Goal: Task Accomplishment & Management: Manage account settings

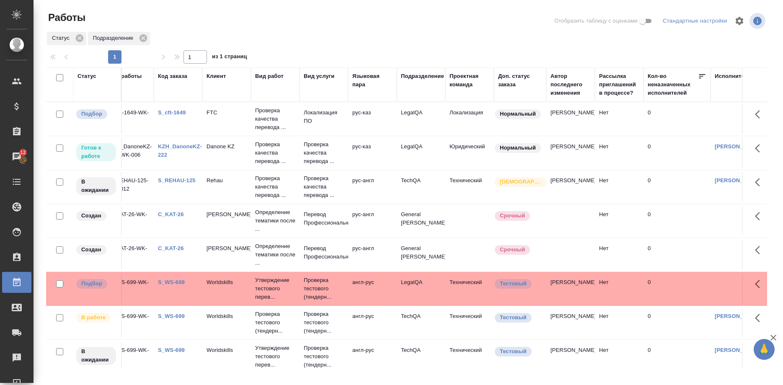
scroll to position [0, 4]
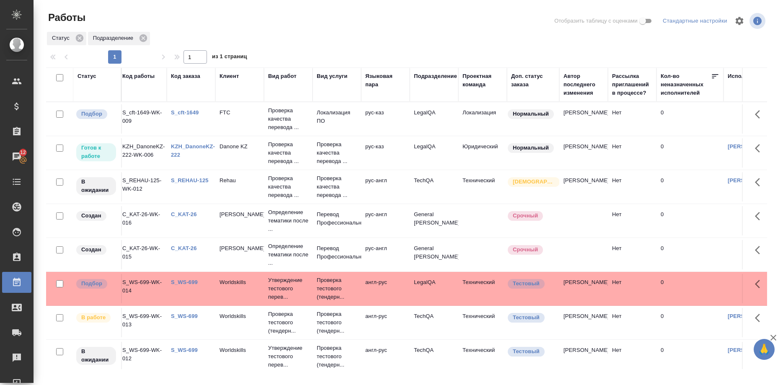
click at [189, 112] on link "S_cft-1649" at bounding box center [185, 112] width 28 height 6
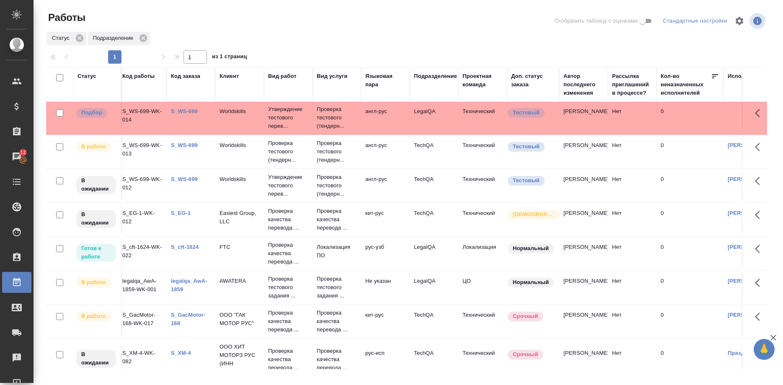
scroll to position [191, 4]
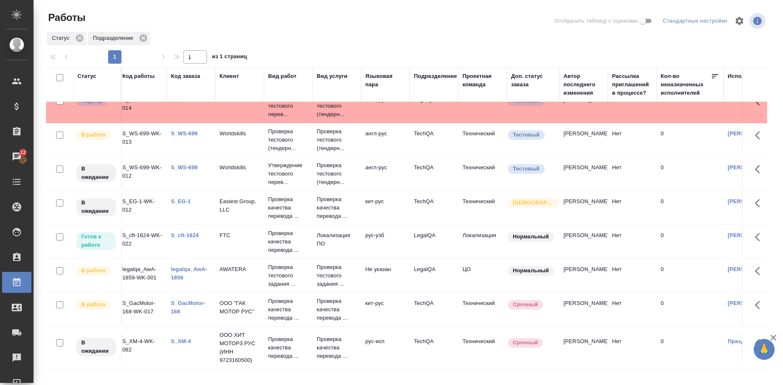
click at [189, 235] on link "S_cft-1624" at bounding box center [185, 235] width 28 height 6
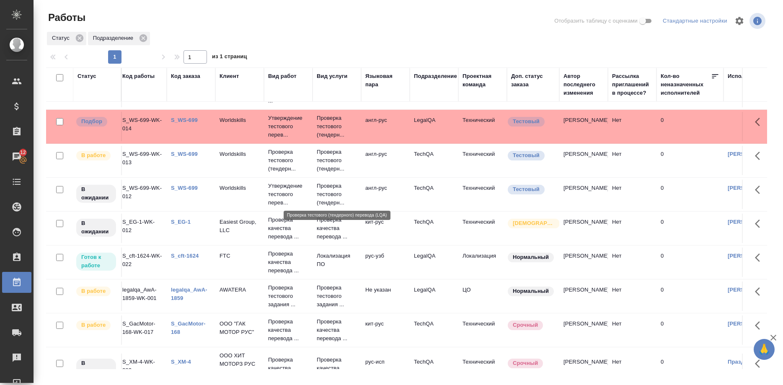
scroll to position [157, 4]
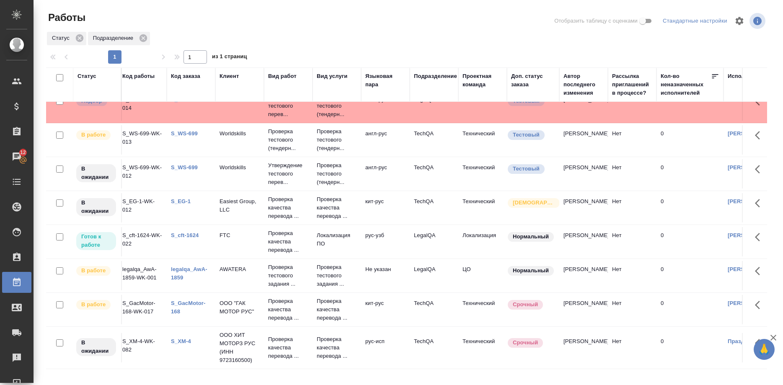
click at [187, 236] on link "S_cft-1624" at bounding box center [185, 235] width 28 height 6
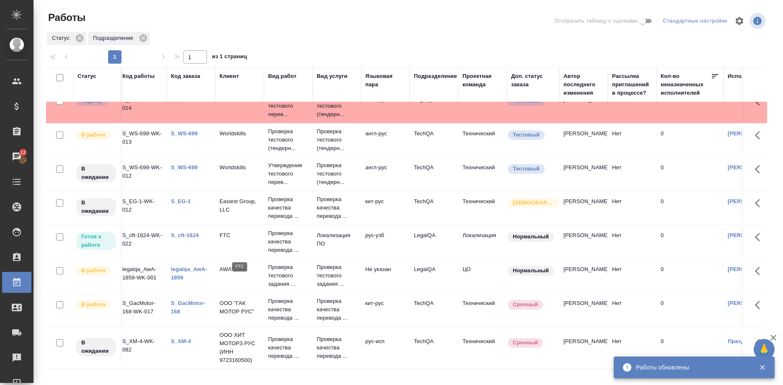
scroll to position [0, 4]
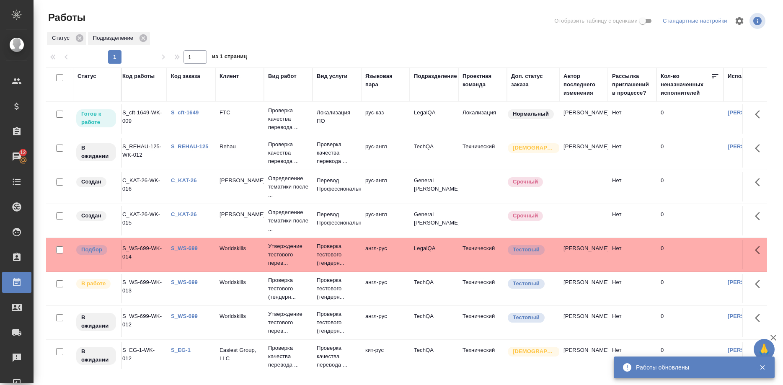
click at [188, 111] on link "S_cft-1649" at bounding box center [185, 112] width 28 height 6
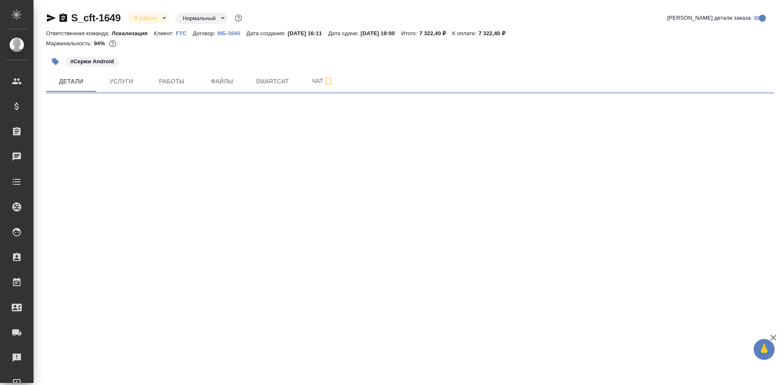
select select "RU"
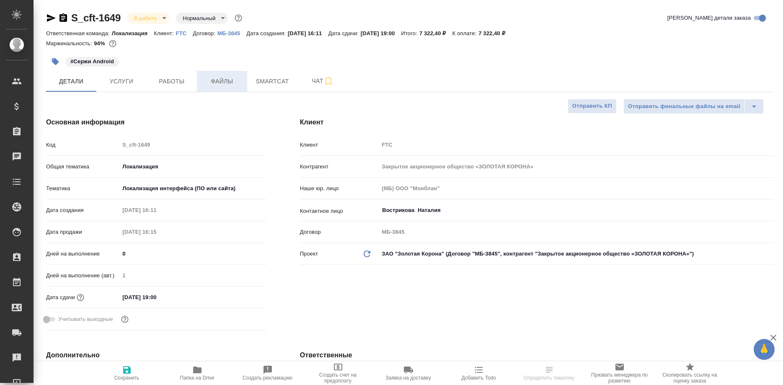
type textarea "x"
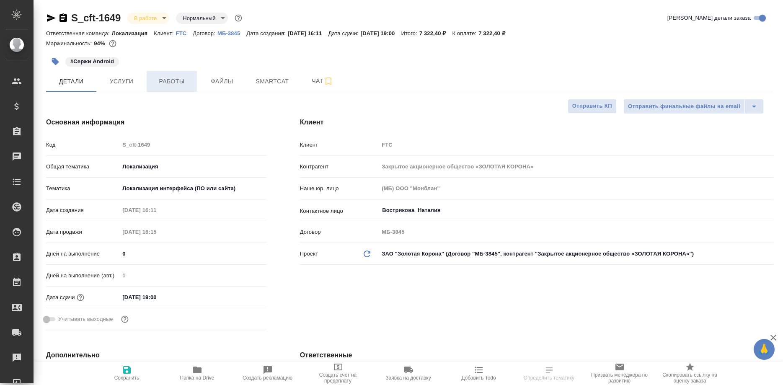
type textarea "x"
click at [175, 81] on span "Работы" at bounding box center [172, 81] width 40 height 10
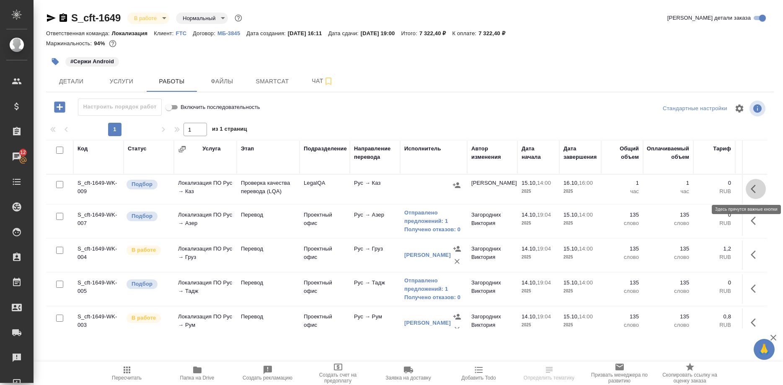
click at [751, 189] on icon "button" at bounding box center [753, 189] width 5 height 8
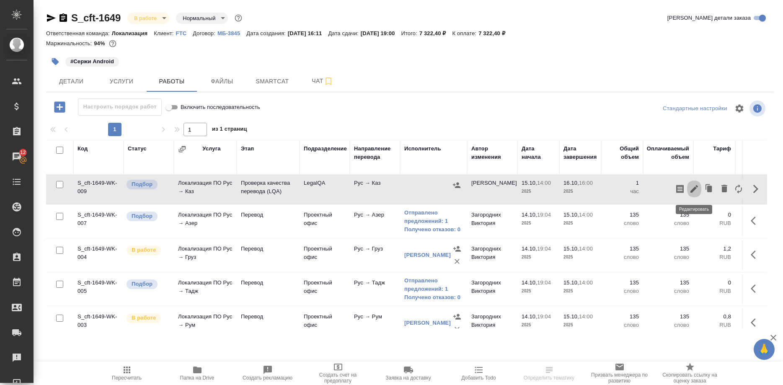
click at [690, 189] on icon "button" at bounding box center [694, 189] width 10 height 10
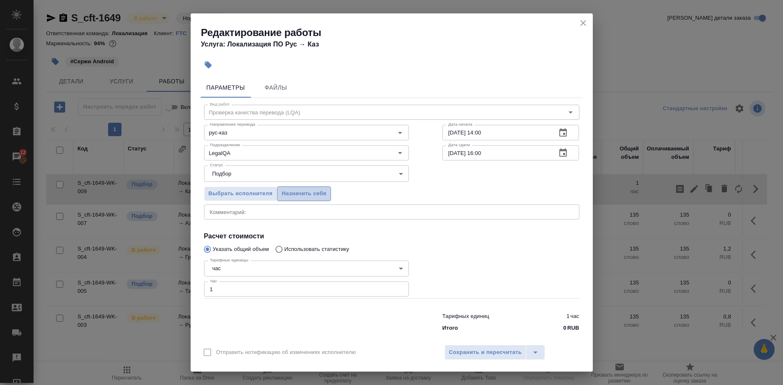
click at [313, 196] on span "Назначить себя" at bounding box center [304, 194] width 44 height 10
click at [475, 348] on span "Сохранить и пересчитать" at bounding box center [485, 353] width 73 height 10
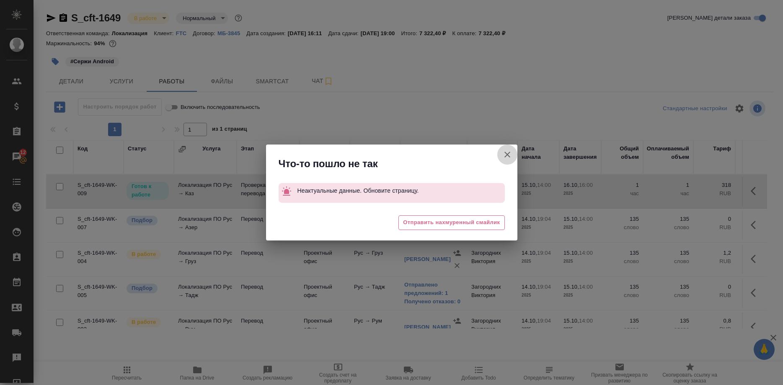
click at [502, 157] on button "Группировать работы по услугам" at bounding box center [507, 155] width 20 height 20
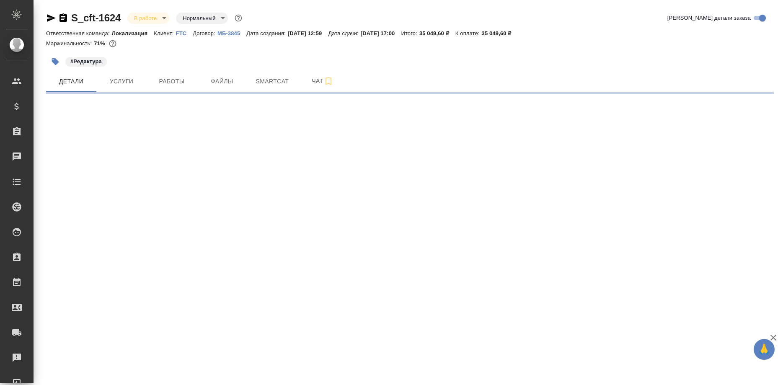
select select "RU"
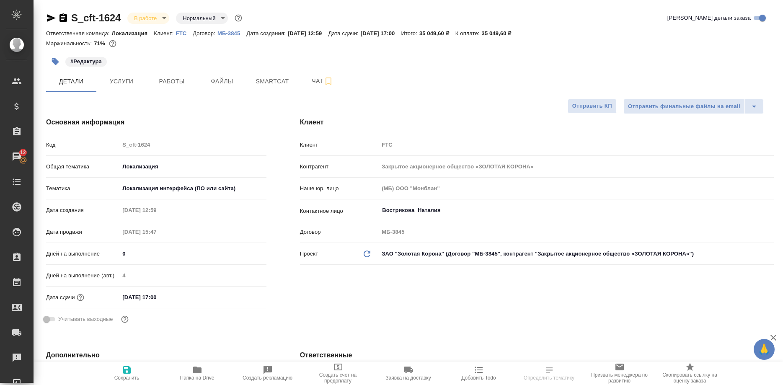
select select "RU"
type textarea "x"
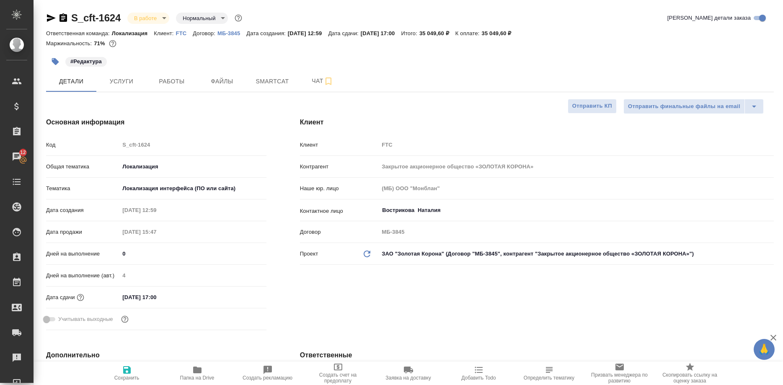
type textarea "x"
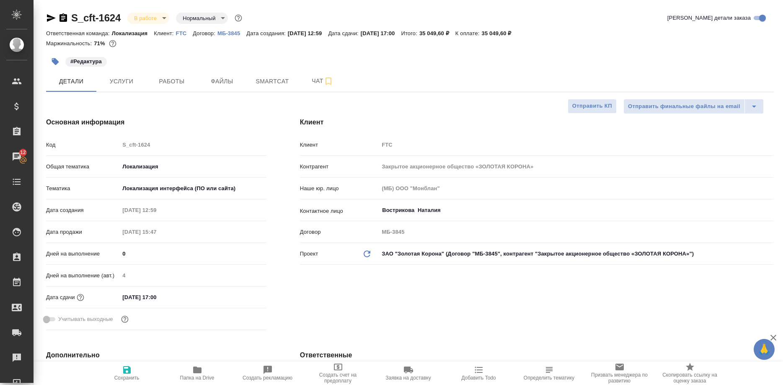
type textarea "x"
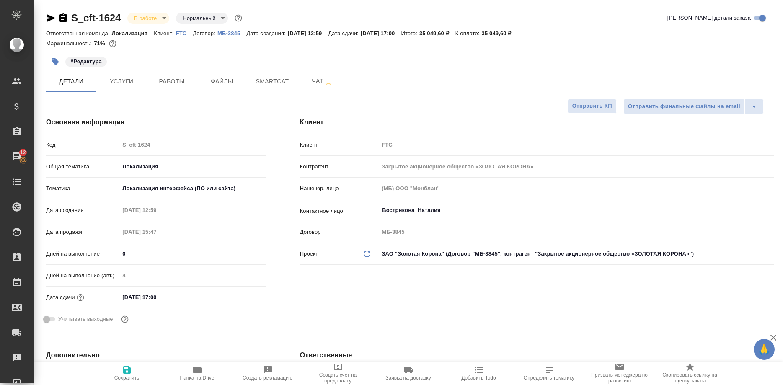
type textarea "x"
click at [272, 82] on span "Smartcat" at bounding box center [272, 81] width 40 height 10
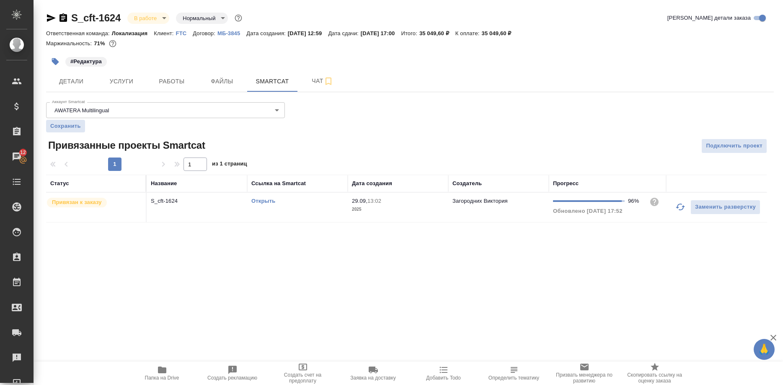
click at [262, 201] on link "Открыть" at bounding box center [263, 201] width 24 height 6
click at [262, 202] on link "Открыть" at bounding box center [263, 201] width 24 height 6
click at [254, 202] on link "Открыть" at bounding box center [263, 201] width 24 height 6
click at [256, 199] on link "Открыть" at bounding box center [263, 201] width 24 height 6
click at [251, 201] on td "Открыть" at bounding box center [297, 207] width 101 height 29
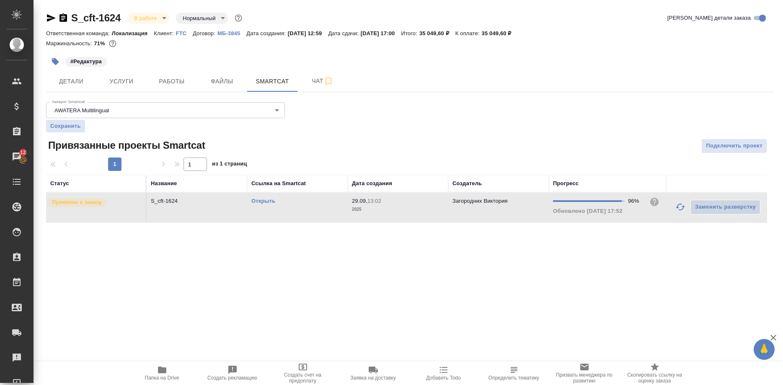
click at [267, 202] on link "Открыть" at bounding box center [263, 201] width 24 height 6
click at [263, 202] on link "Открыть" at bounding box center [263, 201] width 24 height 6
click at [253, 200] on link "Открыть" at bounding box center [263, 201] width 24 height 6
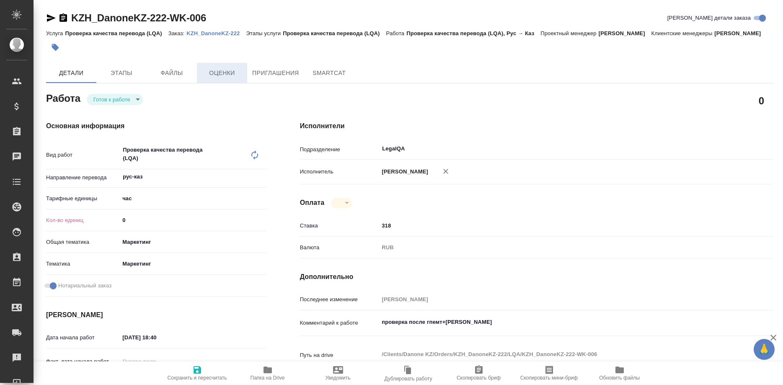
type textarea "x"
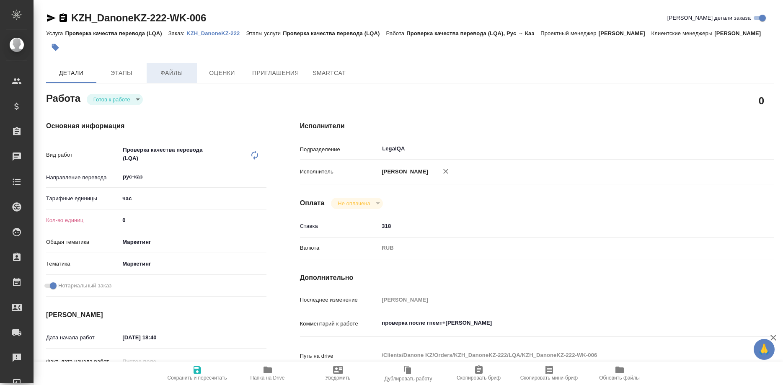
type textarea "x"
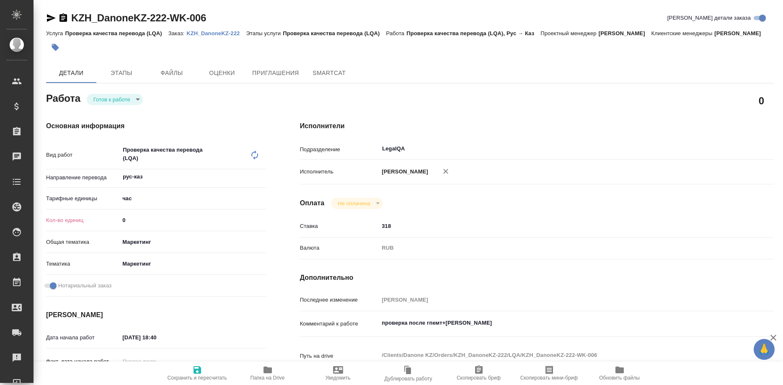
type textarea "x"
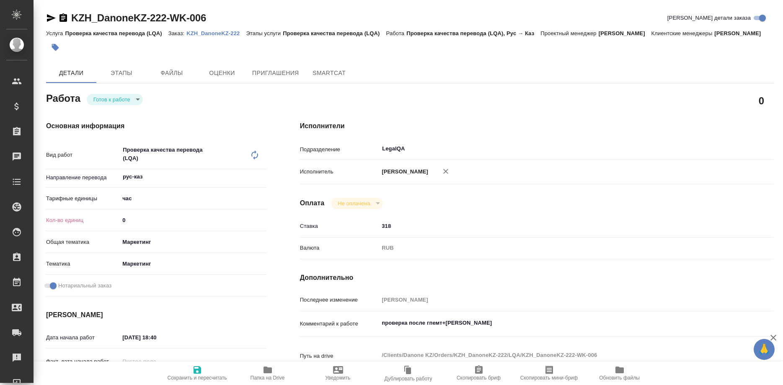
type textarea "x"
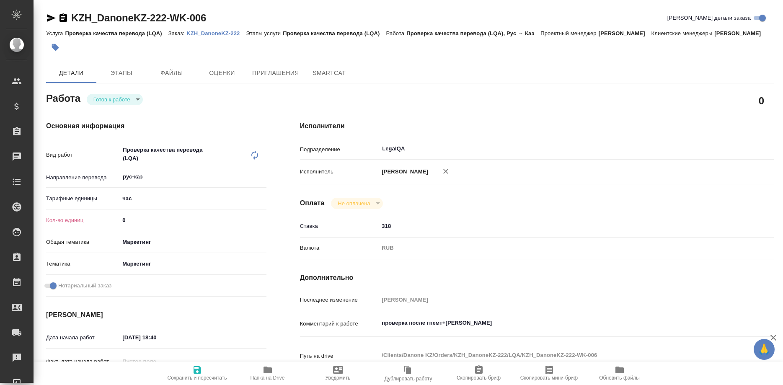
type textarea "x"
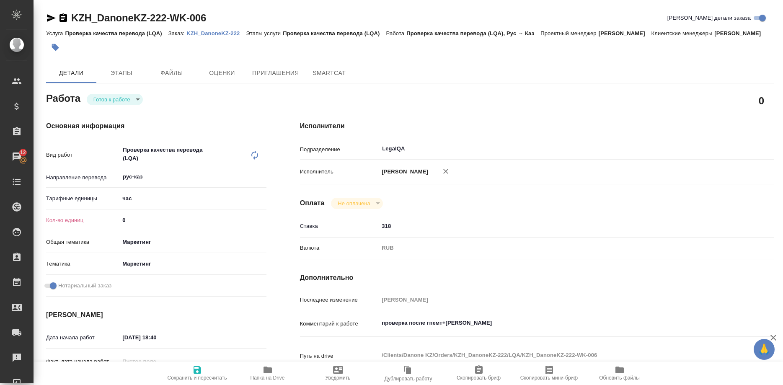
click at [212, 34] on p "KZH_DanoneKZ-222" at bounding box center [216, 33] width 60 height 6
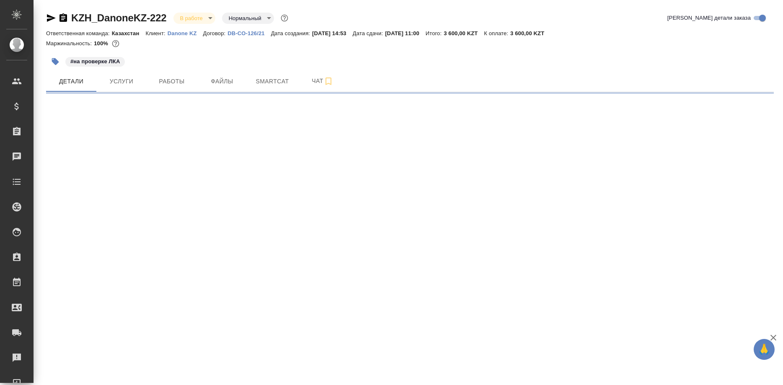
select select "RU"
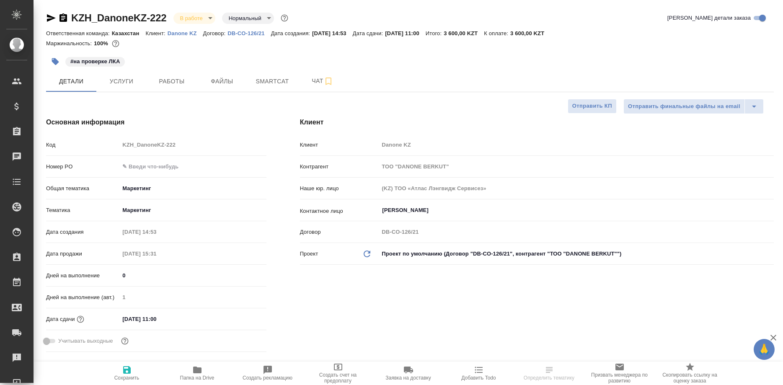
type textarea "x"
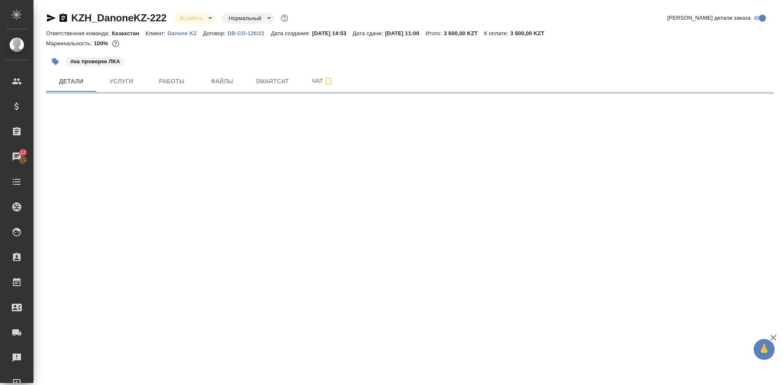
select select "RU"
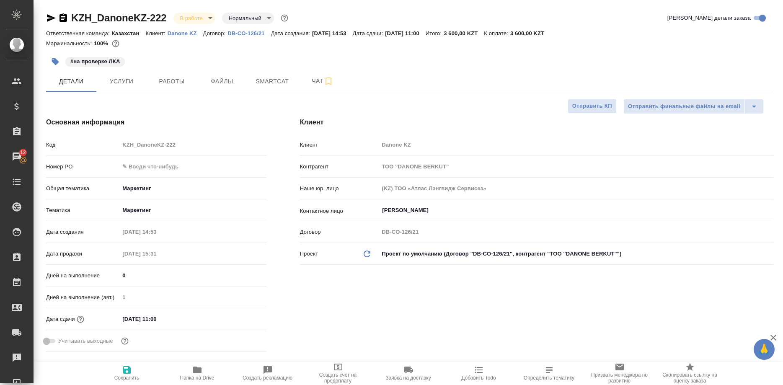
type textarea "x"
click at [265, 75] on button "Smartcat" at bounding box center [272, 81] width 50 height 21
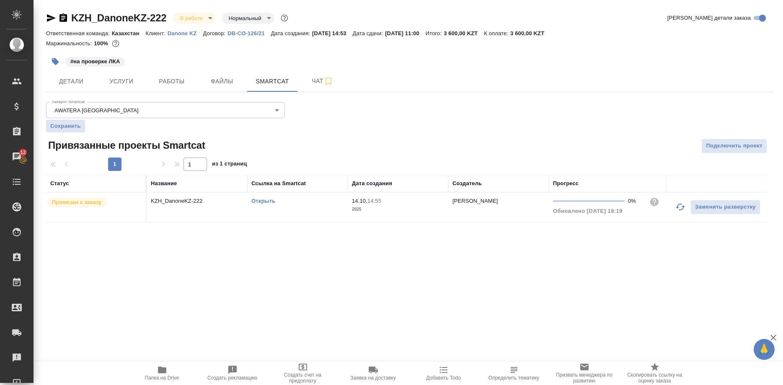
click at [257, 199] on link "Открыть" at bounding box center [263, 201] width 24 height 6
click at [255, 199] on link "Открыть" at bounding box center [263, 201] width 24 height 6
click at [256, 200] on link "Открыть" at bounding box center [263, 201] width 24 height 6
click at [171, 88] on button "Работы" at bounding box center [172, 81] width 50 height 21
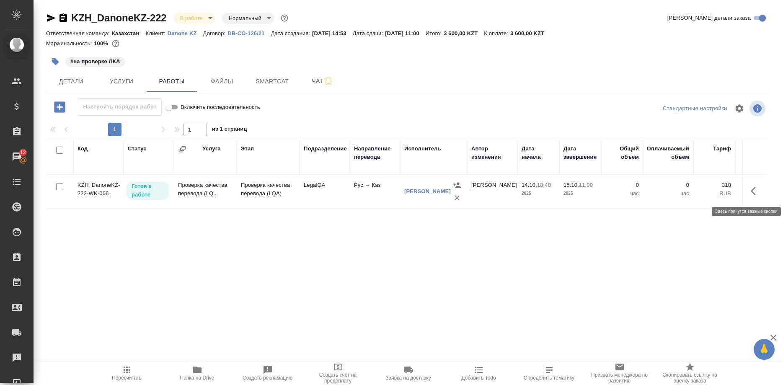
click at [757, 193] on icon "button" at bounding box center [756, 191] width 10 height 10
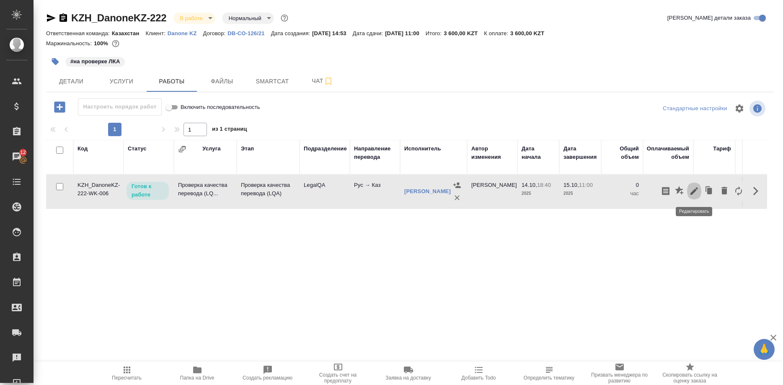
click at [693, 194] on icon "button" at bounding box center [694, 191] width 10 height 10
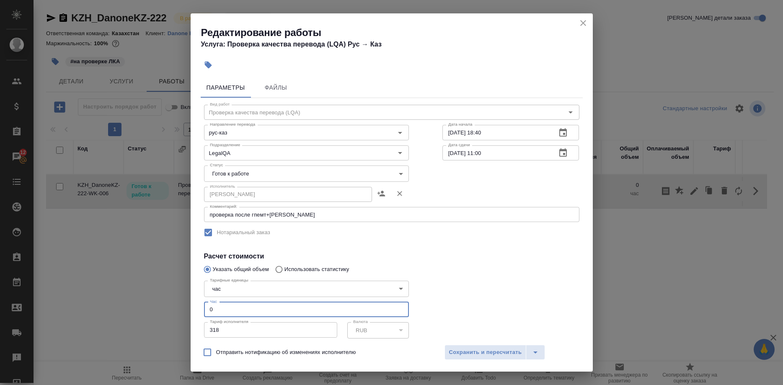
drag, startPoint x: 230, startPoint y: 303, endPoint x: 213, endPoint y: 303, distance: 17.6
click at [213, 303] on input "0" at bounding box center [306, 309] width 205 height 15
type input "0.25"
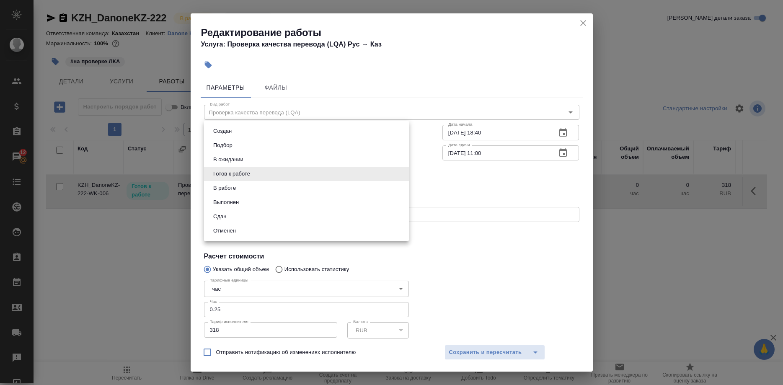
click at [243, 173] on body "🙏 .cls-1 fill:#fff; AWATERA Shirina Sabina Клиенты Спецификации Заказы 12 Чаты …" at bounding box center [391, 192] width 783 height 385
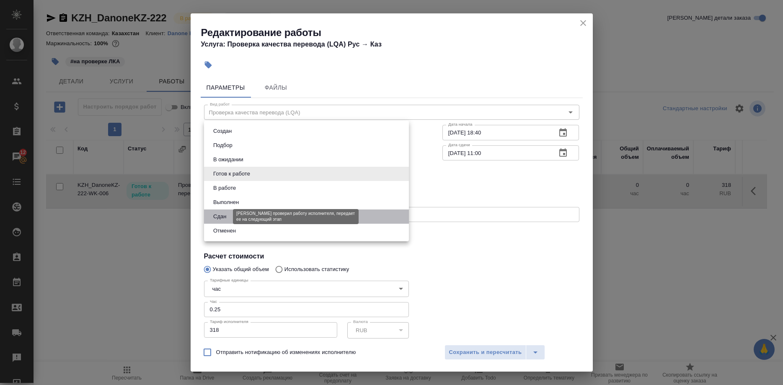
click at [218, 216] on button "Сдан" at bounding box center [220, 216] width 18 height 9
type input "closed"
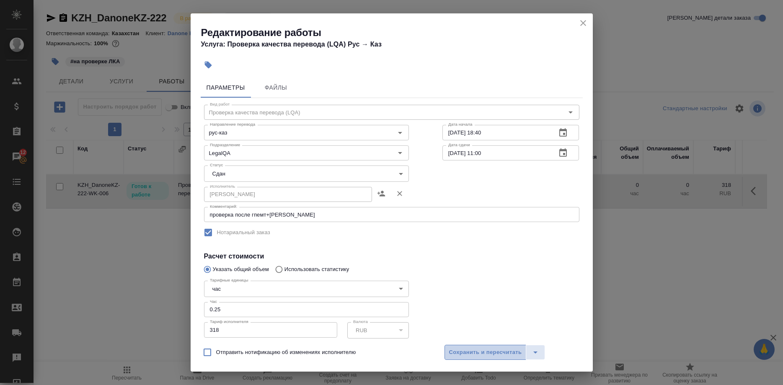
click at [460, 352] on span "Сохранить и пересчитать" at bounding box center [485, 353] width 73 height 10
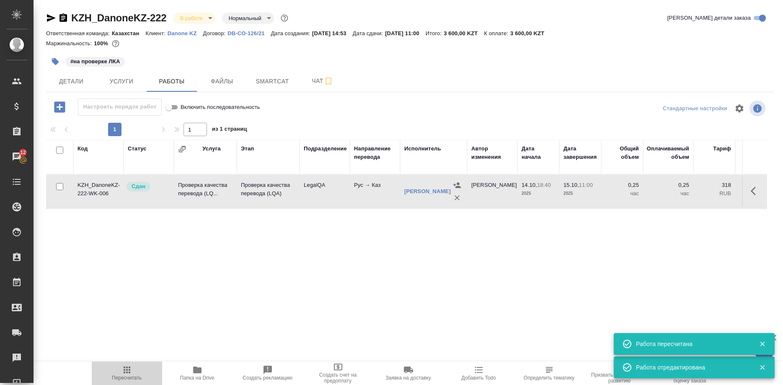
click at [127, 370] on icon "button" at bounding box center [127, 370] width 7 height 7
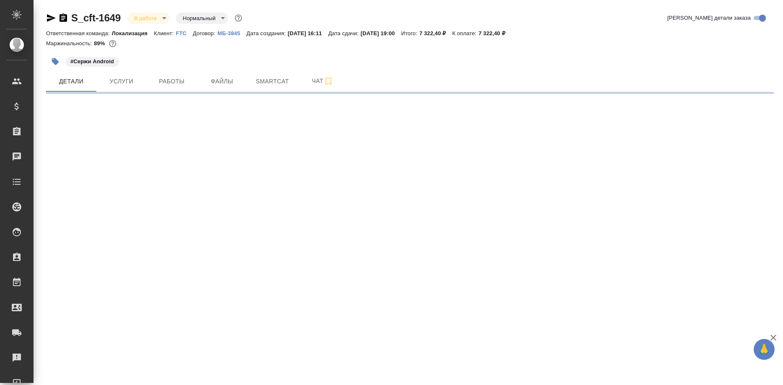
select select "RU"
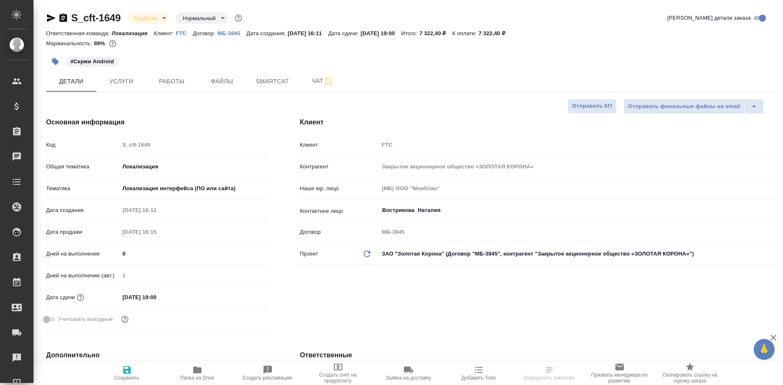
type textarea "x"
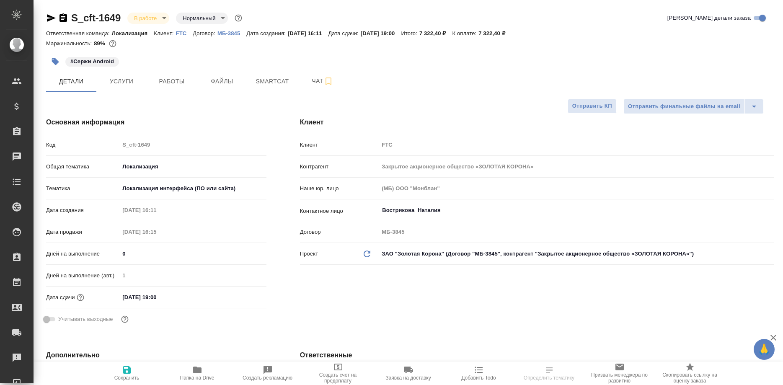
type textarea "x"
select select "RU"
